Goal: Information Seeking & Learning: Learn about a topic

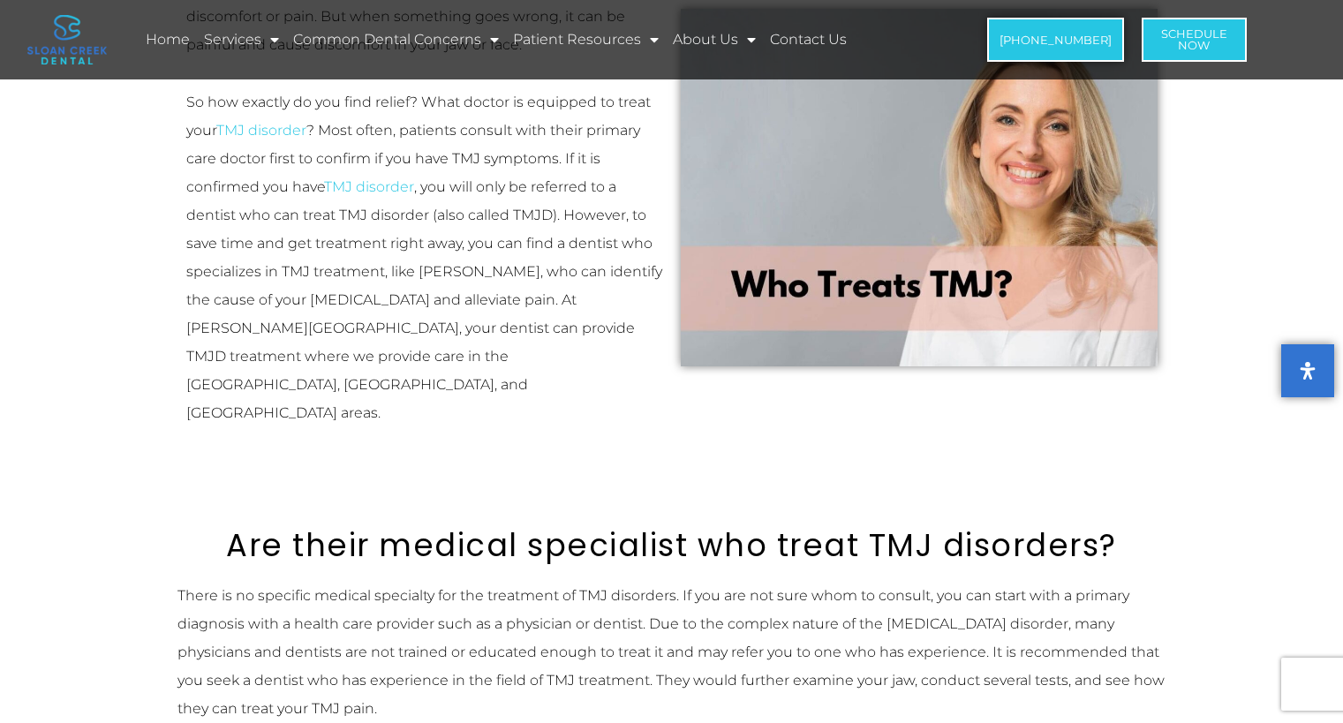
scroll to position [530, 0]
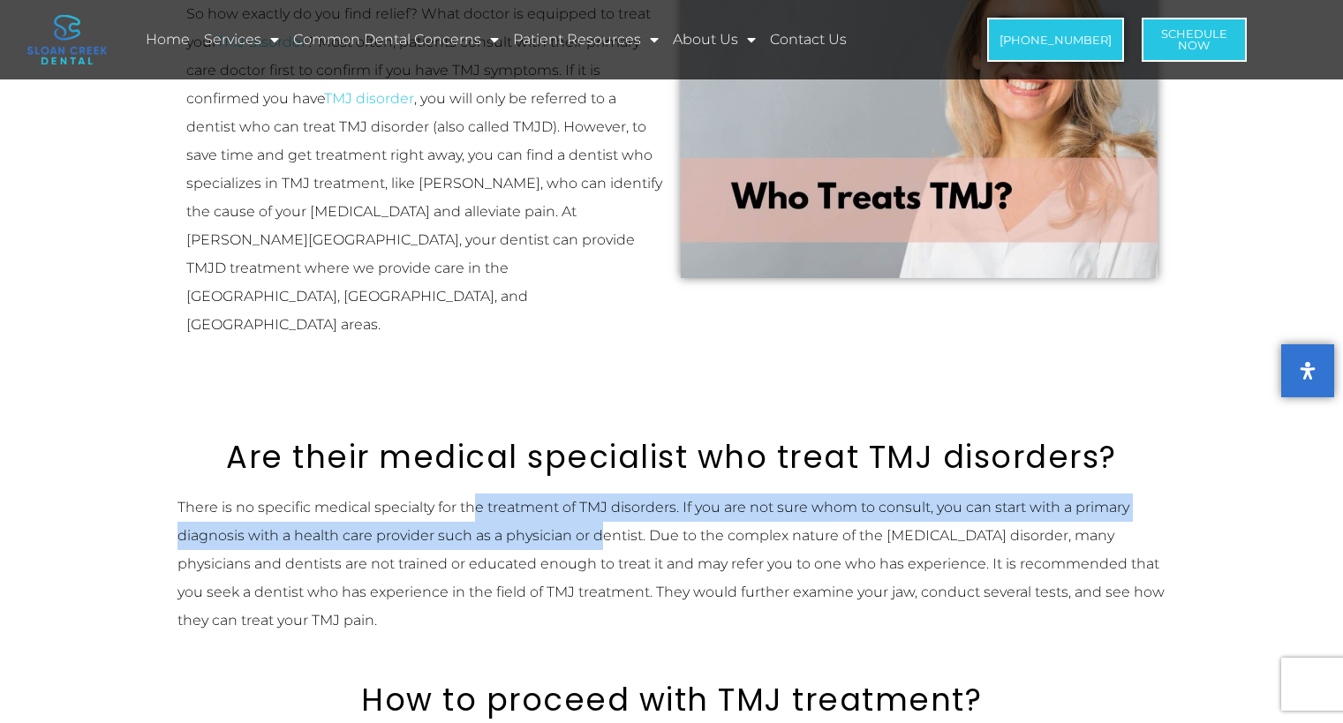
drag, startPoint x: 471, startPoint y: 453, endPoint x: 600, endPoint y: 475, distance: 130.8
click at [600, 494] on p "There is no specific medical specialty for the treatment of TMJ disorders. If y…" at bounding box center [671, 564] width 989 height 141
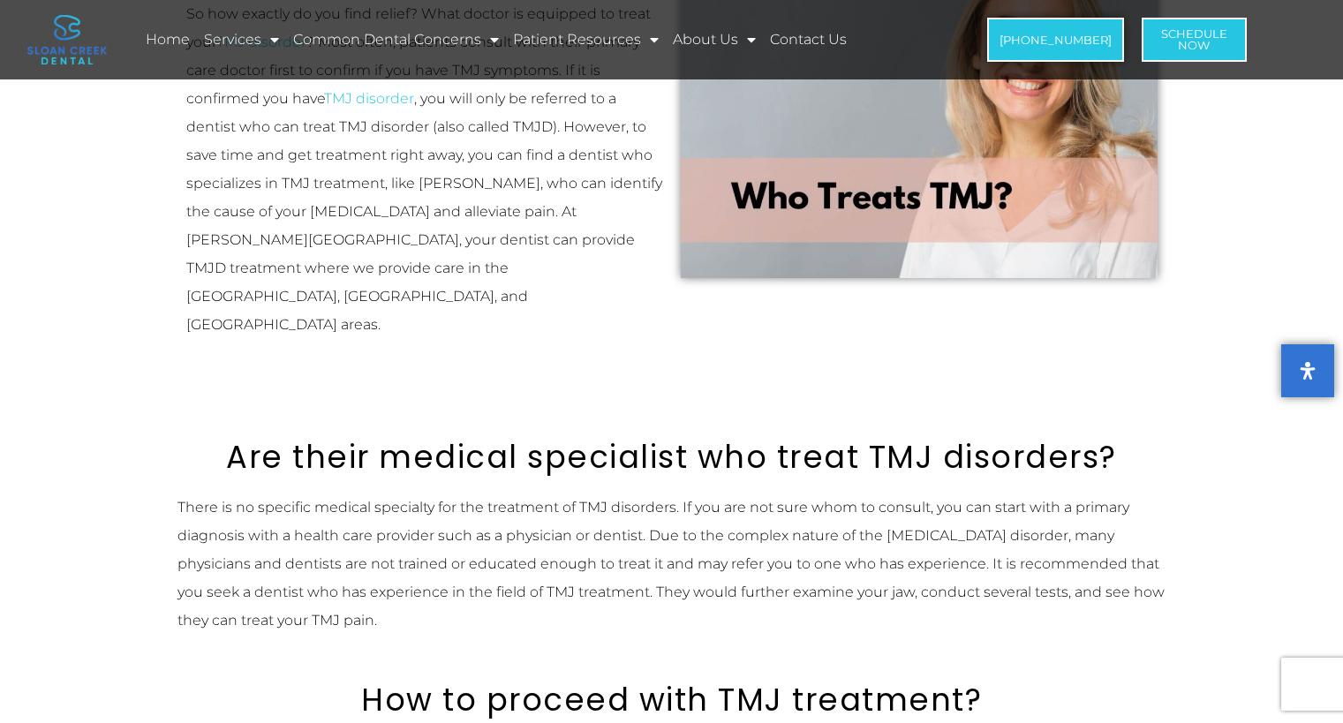
drag, startPoint x: 600, startPoint y: 475, endPoint x: 638, endPoint y: 536, distance: 72.3
click at [638, 536] on p "There is no specific medical specialty for the treatment of TMJ disorders. If y…" at bounding box center [671, 564] width 989 height 141
drag, startPoint x: 359, startPoint y: 476, endPoint x: 608, endPoint y: 480, distance: 249.1
click at [608, 494] on p "There is no specific medical specialty for the treatment of TMJ disorders. If y…" at bounding box center [671, 564] width 989 height 141
drag, startPoint x: 608, startPoint y: 480, endPoint x: 609, endPoint y: 513, distance: 32.7
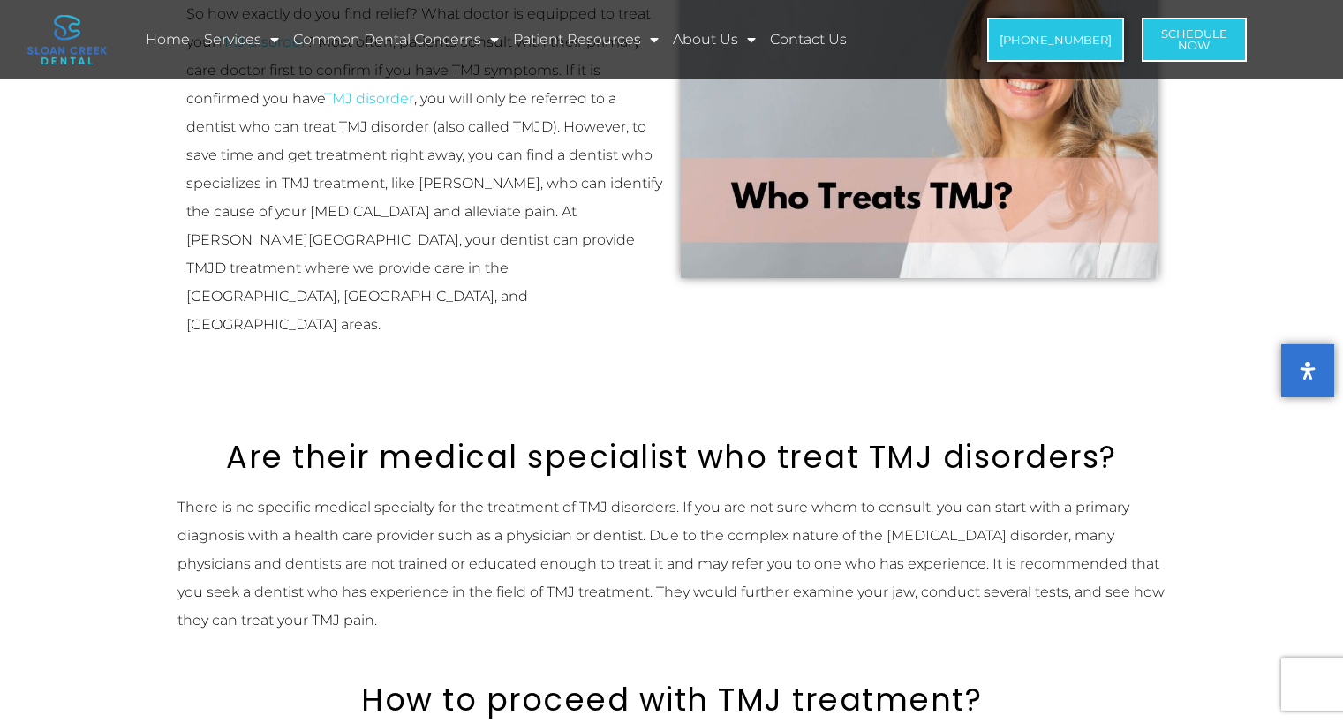
click at [609, 513] on p "There is no specific medical specialty for the treatment of TMJ disorders. If y…" at bounding box center [671, 564] width 989 height 141
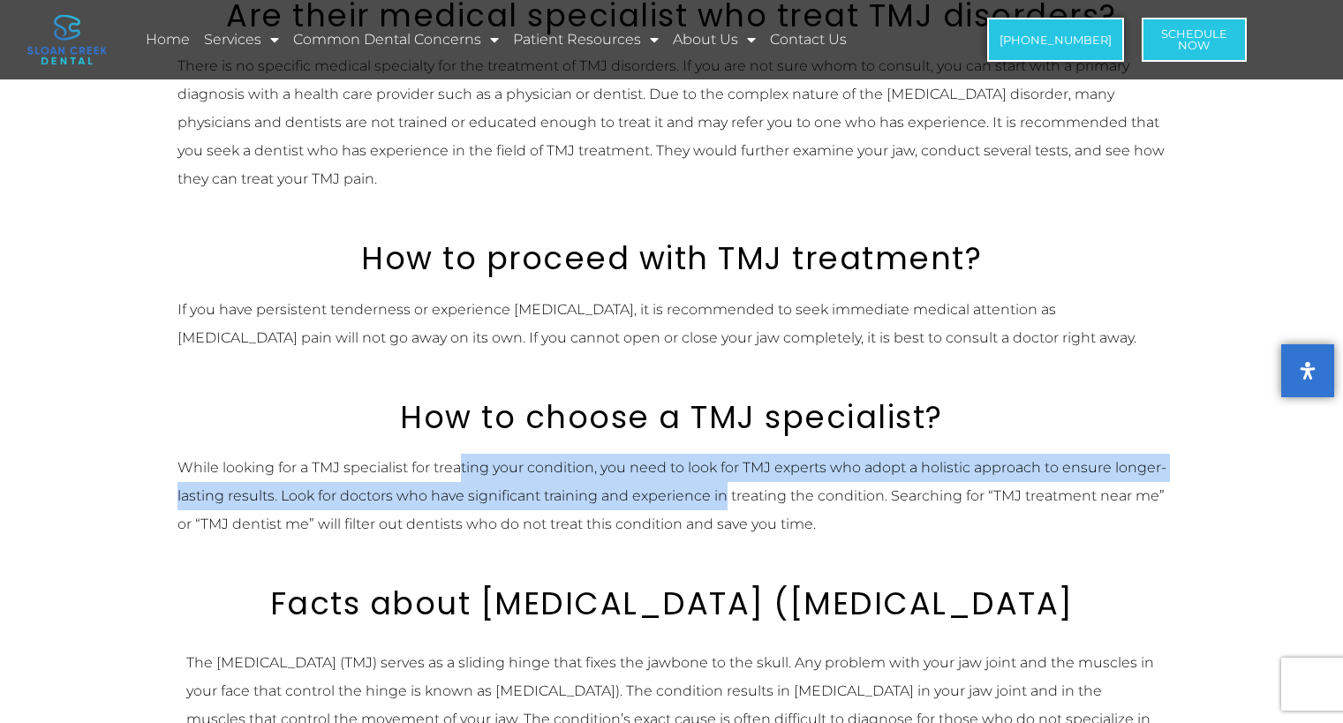
drag, startPoint x: 464, startPoint y: 411, endPoint x: 733, endPoint y: 436, distance: 270.5
click at [733, 454] on p "While looking for a TMJ specialist for treating your condition, you need to loo…" at bounding box center [671, 496] width 989 height 85
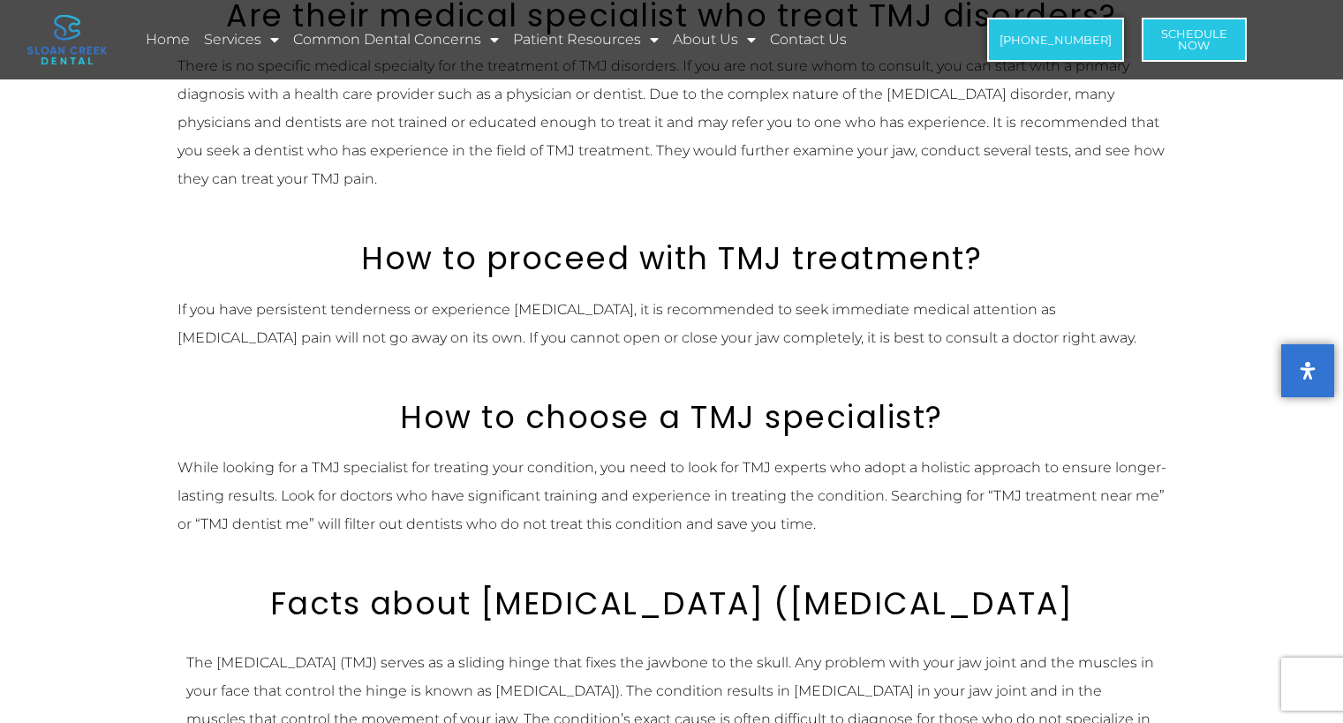
drag, startPoint x: 733, startPoint y: 436, endPoint x: 781, endPoint y: 449, distance: 49.3
click at [779, 454] on p "While looking for a TMJ specialist for treating your condition, you need to loo…" at bounding box center [671, 496] width 989 height 85
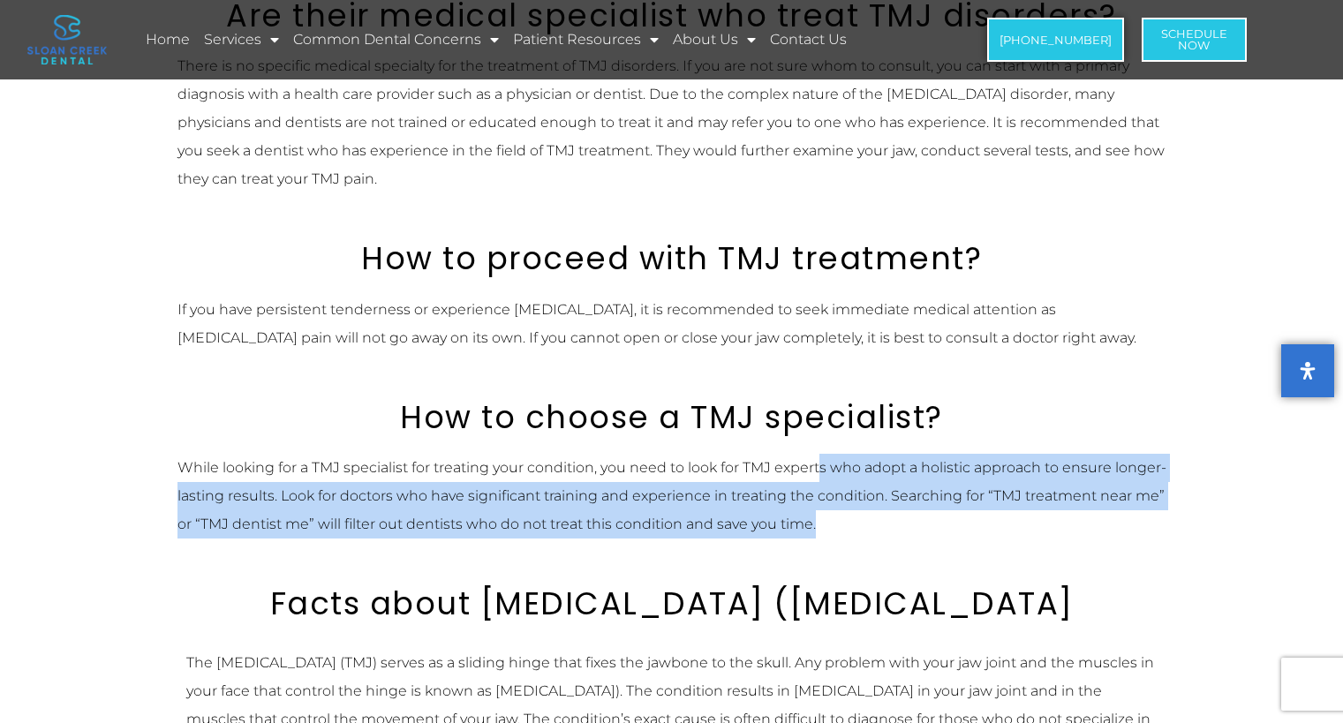
drag, startPoint x: 843, startPoint y: 472, endPoint x: 822, endPoint y: 417, distance: 59.5
click at [822, 454] on p "While looking for a TMJ specialist for treating your condition, you need to loo…" at bounding box center [671, 496] width 989 height 85
drag, startPoint x: 822, startPoint y: 417, endPoint x: 844, endPoint y: 472, distance: 59.9
click at [844, 472] on p "While looking for a TMJ specialist for treating your condition, you need to loo…" at bounding box center [671, 496] width 989 height 85
